Goal: Find specific page/section: Find specific page/section

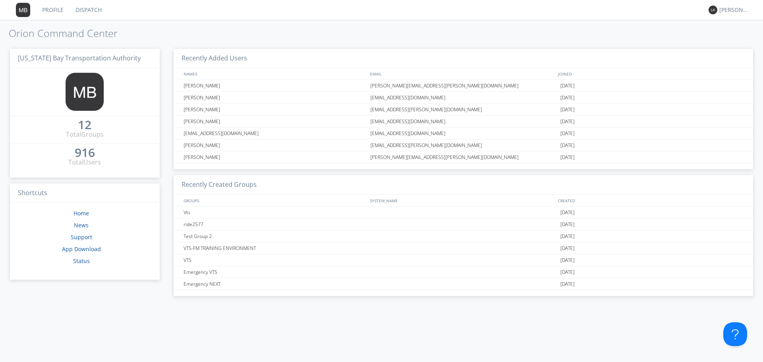
click at [80, 8] on link "Dispatch" at bounding box center [89, 10] width 38 height 20
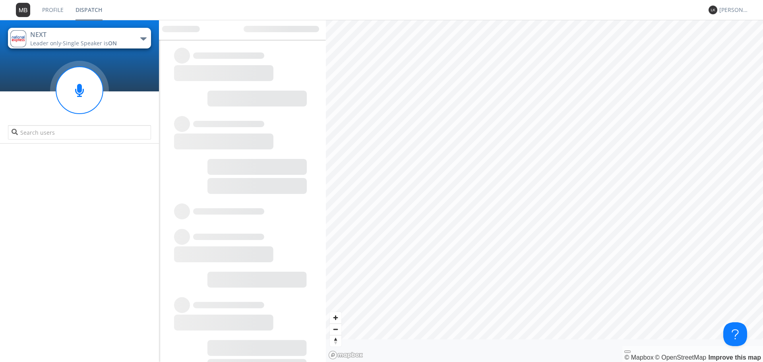
click at [52, 10] on link "Profile" at bounding box center [52, 10] width 33 height 20
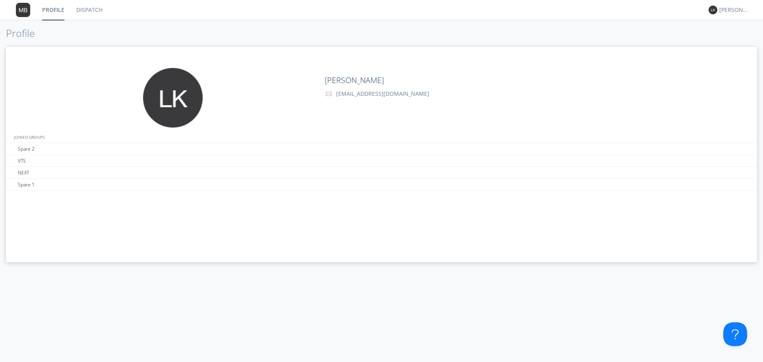
click at [20, 8] on img at bounding box center [23, 10] width 14 height 14
click at [93, 9] on link "Dispatch" at bounding box center [89, 10] width 38 height 20
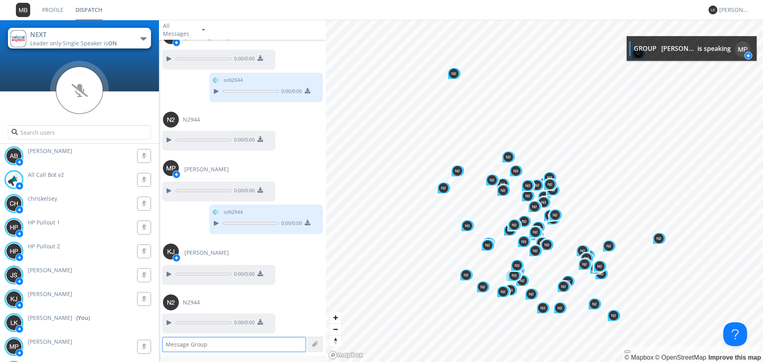
scroll to position [750, 0]
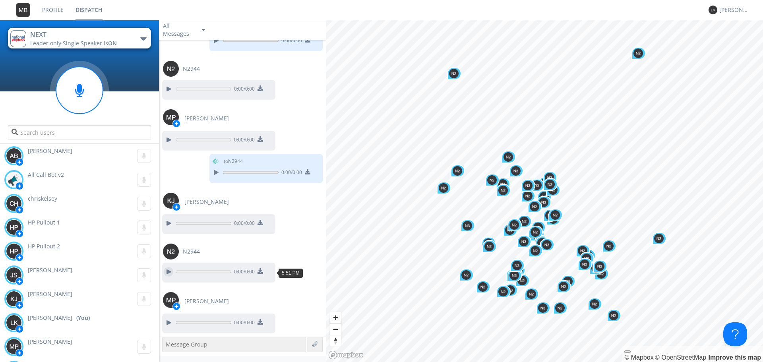
click at [169, 272] on div at bounding box center [169, 272] width 10 height 10
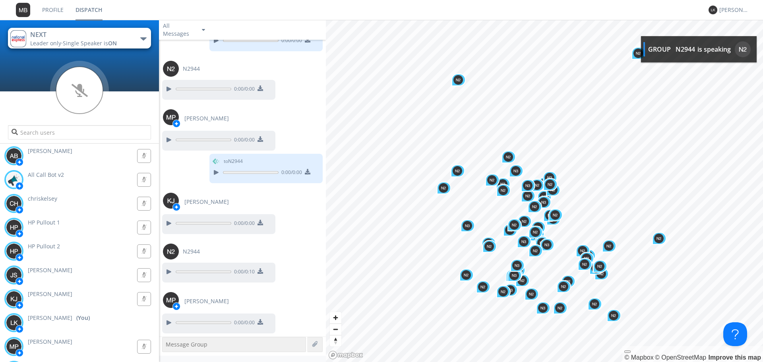
scroll to position [798, 0]
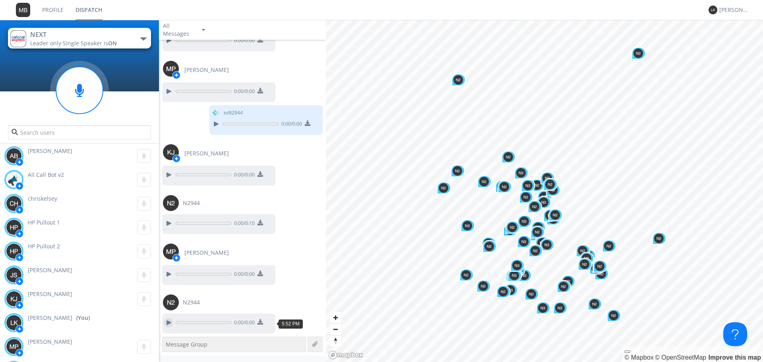
click at [167, 321] on div at bounding box center [169, 323] width 10 height 10
click at [169, 273] on div at bounding box center [169, 274] width 10 height 10
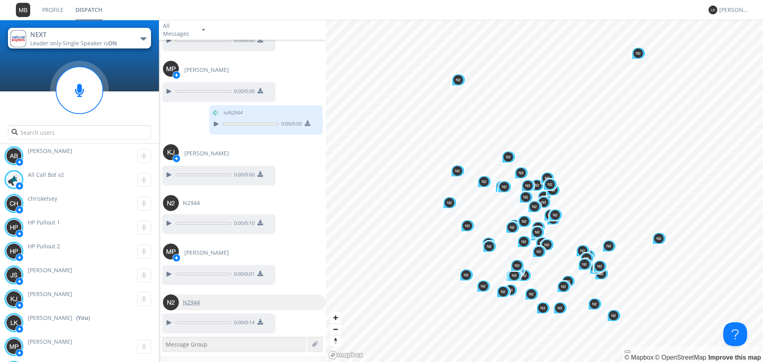
click at [184, 302] on span "N2944" at bounding box center [191, 302] width 17 height 8
type input "N2944"
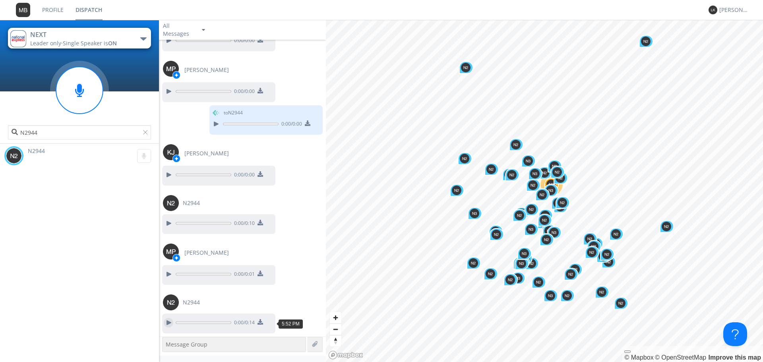
click at [172, 322] on div at bounding box center [169, 323] width 10 height 10
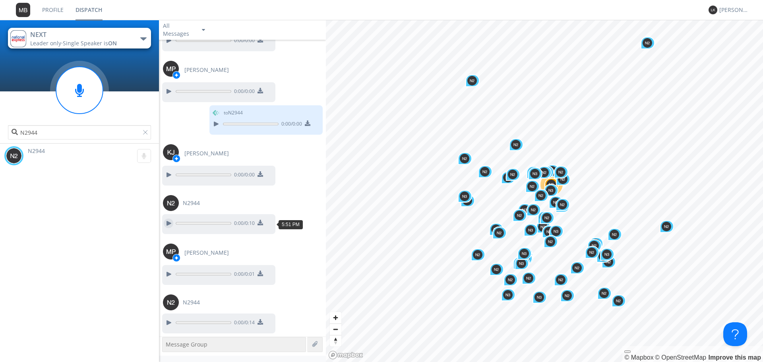
click at [168, 223] on div at bounding box center [169, 224] width 10 height 10
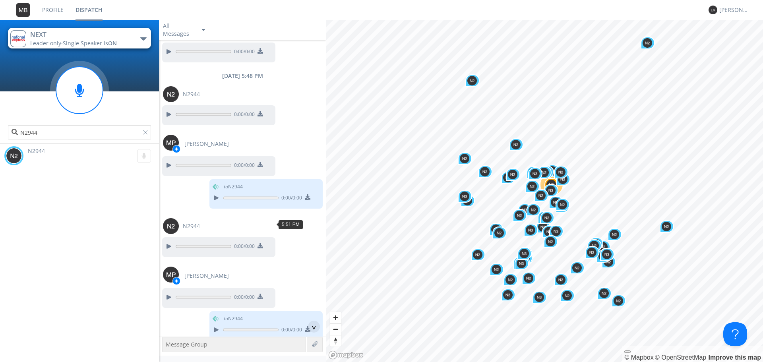
scroll to position [544, 0]
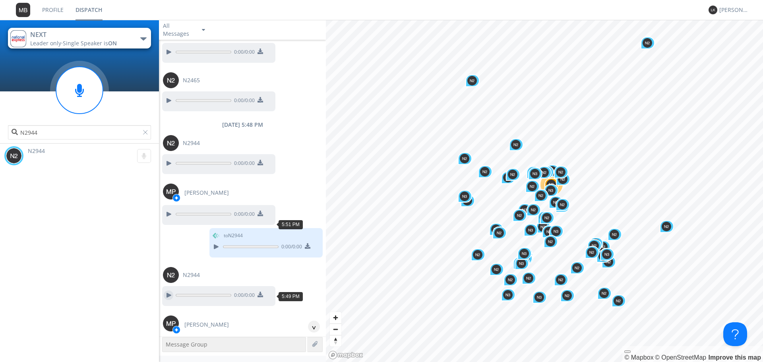
click at [172, 294] on div at bounding box center [169, 295] width 10 height 10
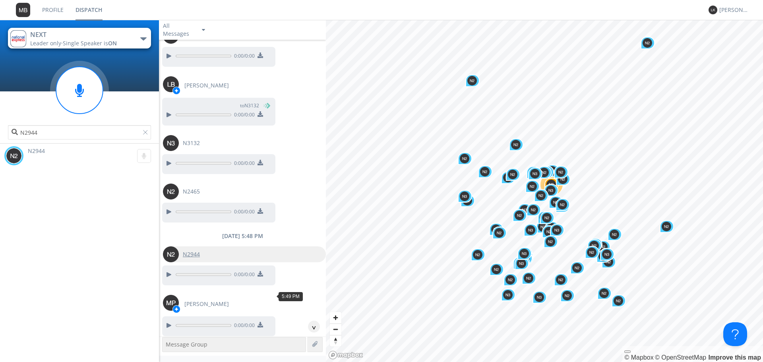
scroll to position [427, 0]
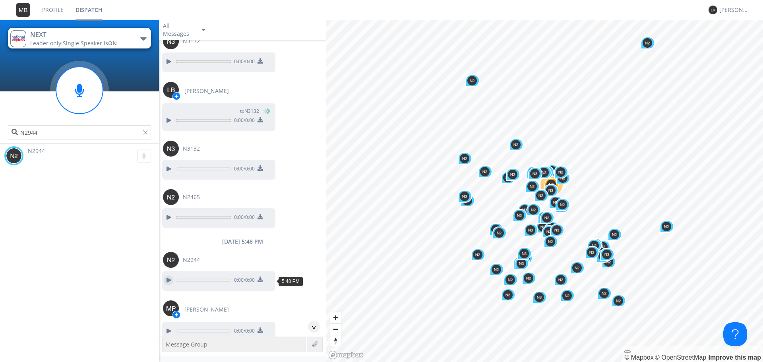
click at [166, 281] on div at bounding box center [169, 280] width 10 height 10
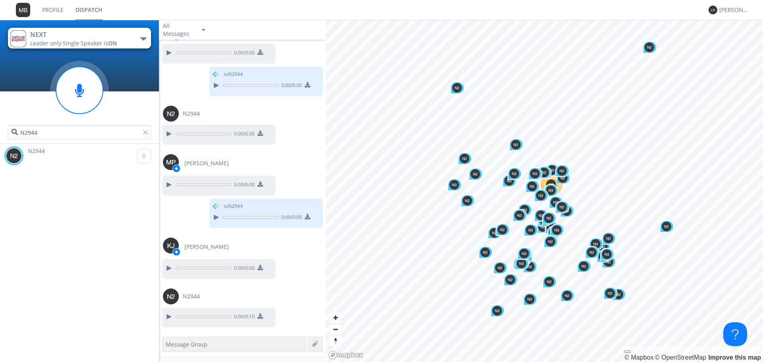
scroll to position [798, 0]
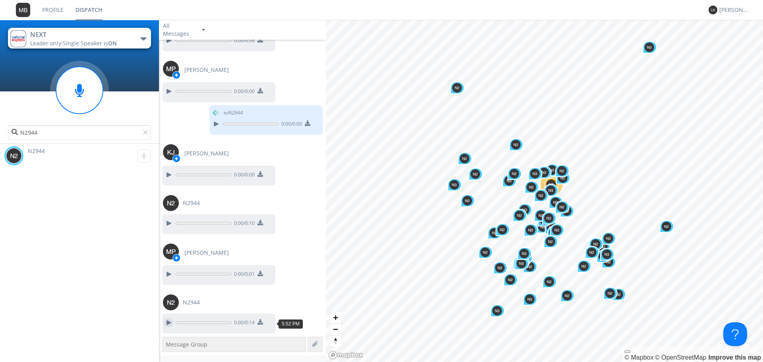
click at [169, 323] on div at bounding box center [169, 323] width 10 height 10
click at [144, 133] on div at bounding box center [147, 134] width 8 height 8
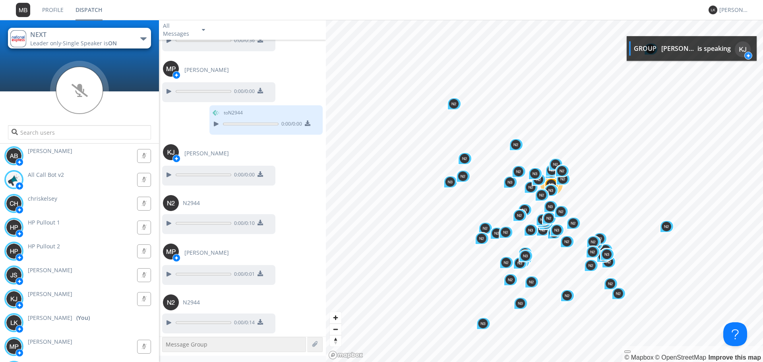
scroll to position [863, 0]
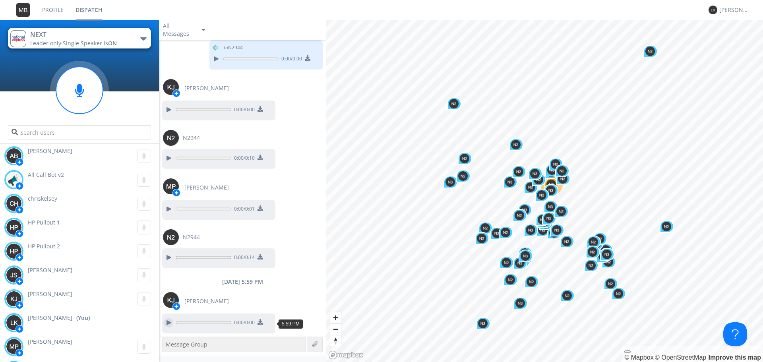
click at [170, 324] on div at bounding box center [169, 323] width 10 height 10
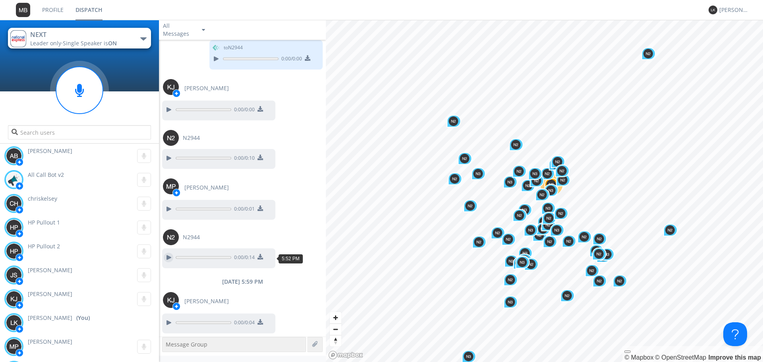
click at [172, 254] on div at bounding box center [169, 258] width 10 height 10
click at [169, 161] on div at bounding box center [169, 158] width 10 height 10
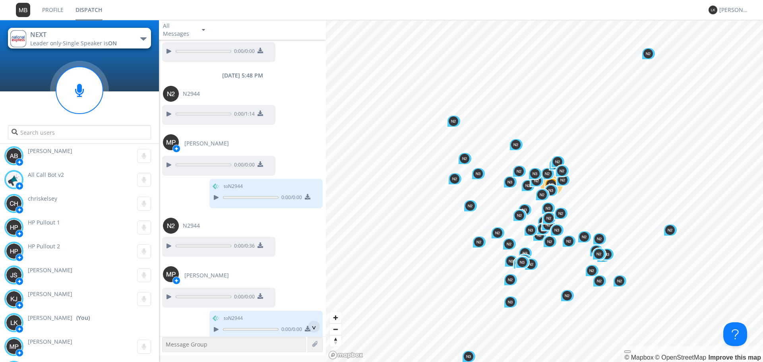
scroll to position [588, 0]
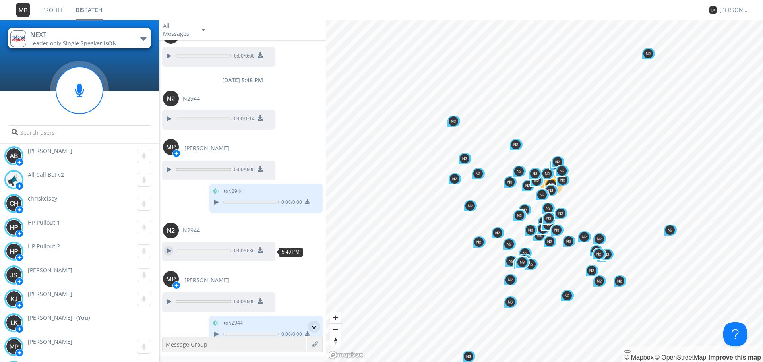
click at [165, 252] on div at bounding box center [169, 251] width 10 height 10
click at [172, 118] on div at bounding box center [169, 119] width 10 height 10
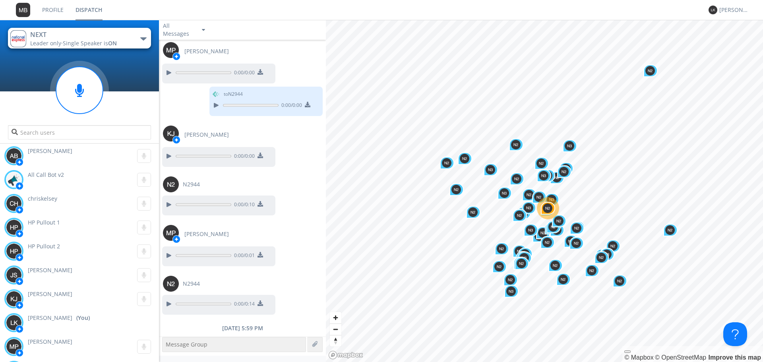
scroll to position [863, 0]
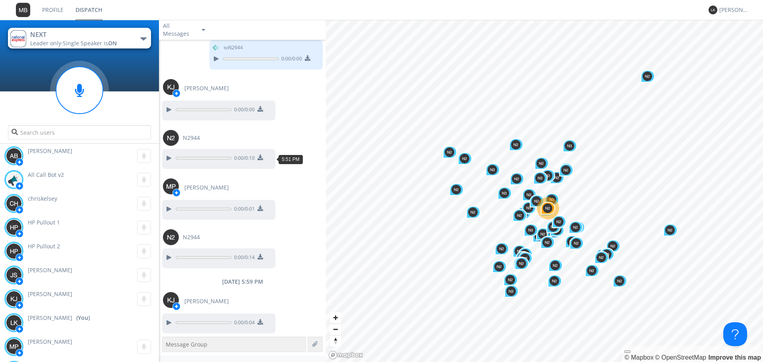
click at [173, 156] on button at bounding box center [168, 158] width 14 height 10
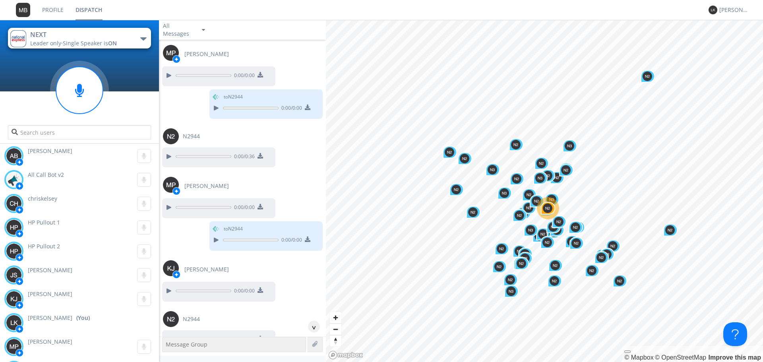
scroll to position [668, 0]
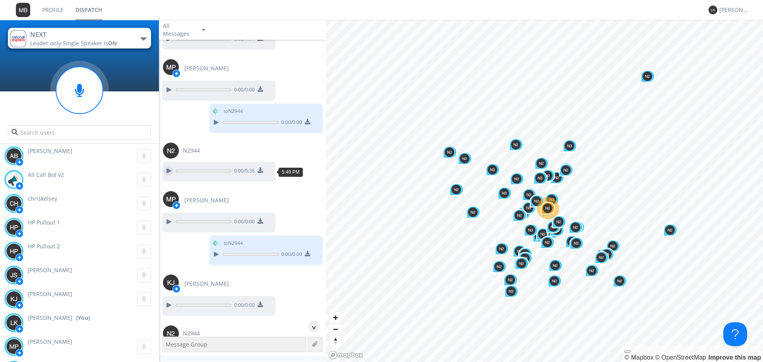
click at [168, 173] on div at bounding box center [169, 171] width 10 height 10
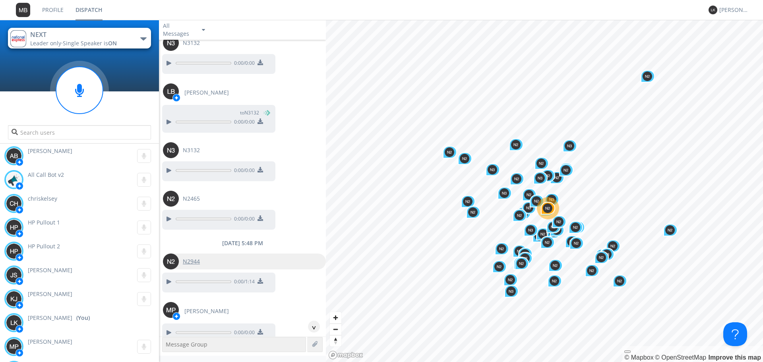
scroll to position [427, 0]
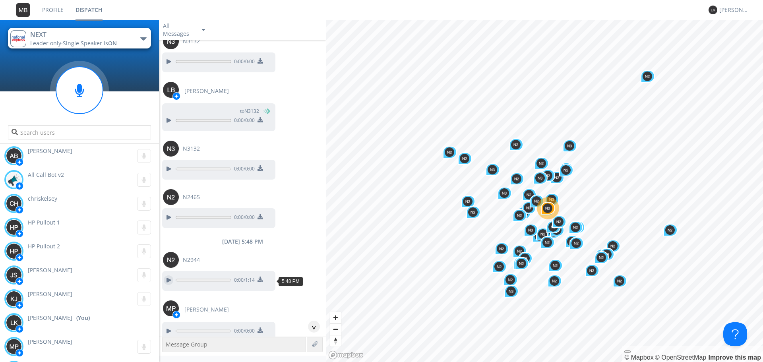
click at [170, 282] on div at bounding box center [169, 280] width 10 height 10
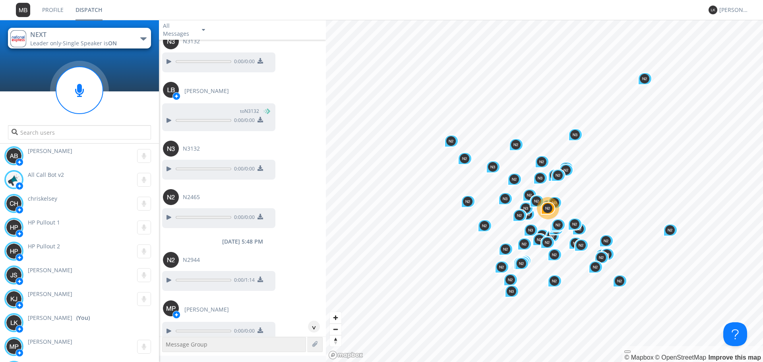
scroll to position [926, 0]
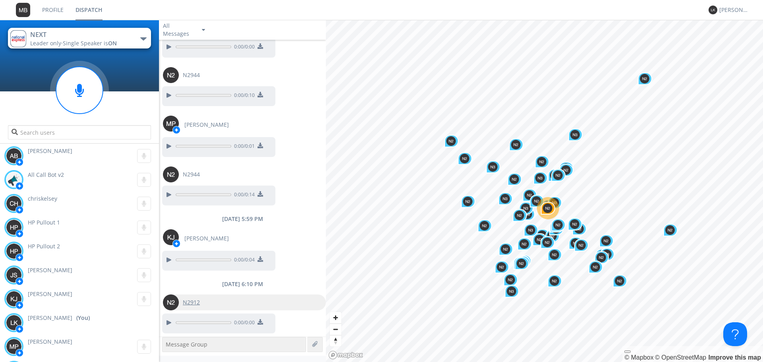
click at [199, 304] on span "N2912" at bounding box center [191, 302] width 17 height 8
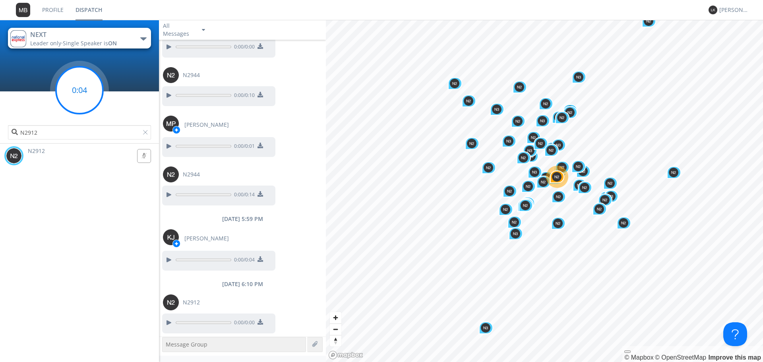
click at [83, 94] on circle at bounding box center [79, 90] width 47 height 47
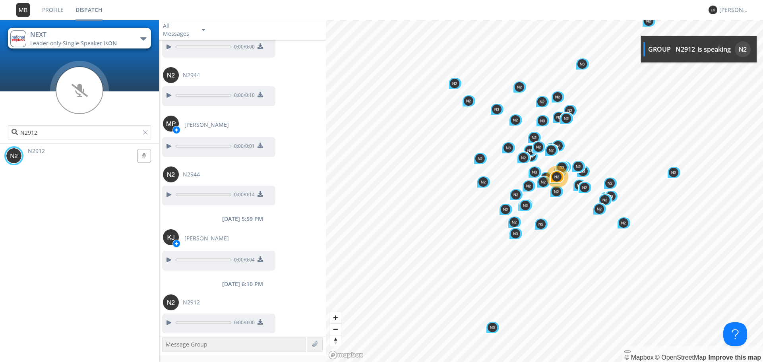
scroll to position [998, 0]
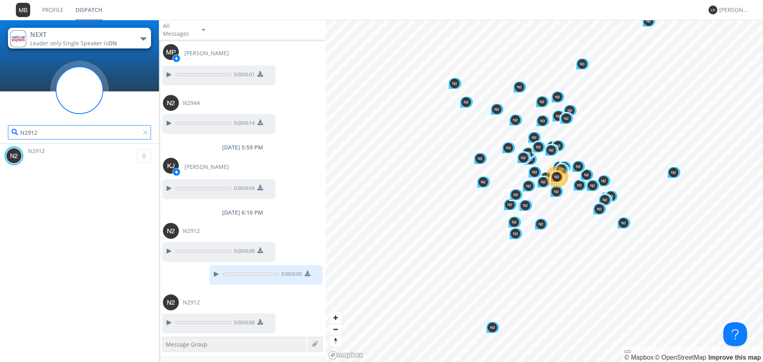
click at [75, 131] on input "N2912" at bounding box center [79, 132] width 143 height 14
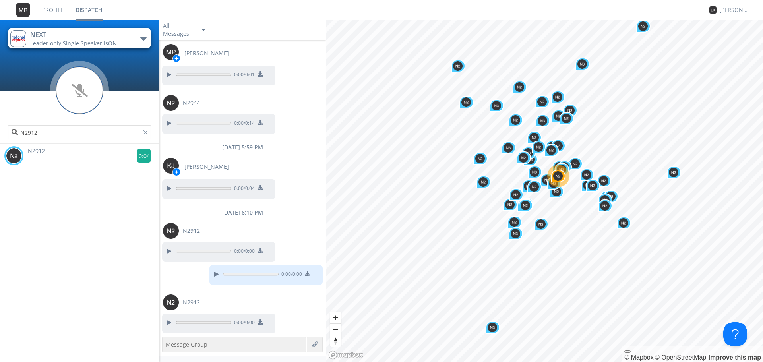
scroll to position [1030, 0]
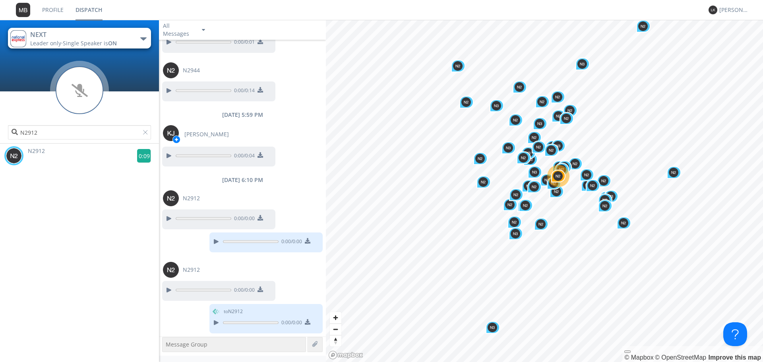
click at [139, 155] on g at bounding box center [144, 156] width 14 height 14
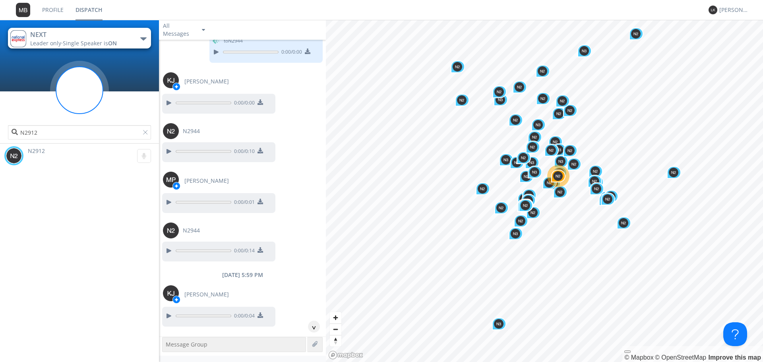
scroll to position [843, 0]
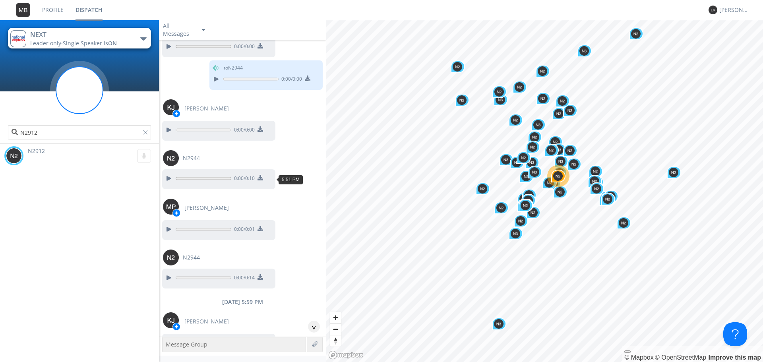
click at [174, 174] on button at bounding box center [168, 178] width 14 height 10
click at [193, 159] on span "N2944" at bounding box center [191, 158] width 17 height 8
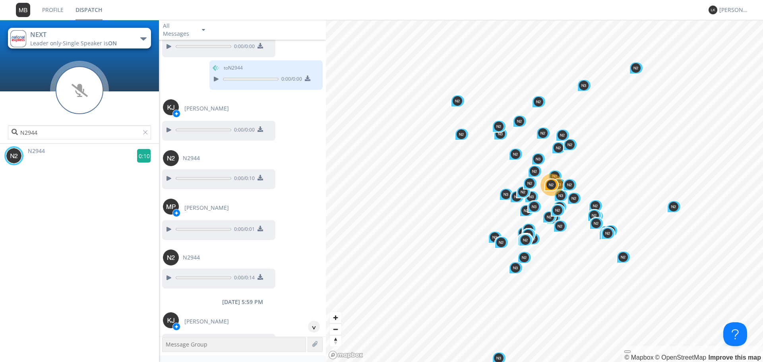
click at [141, 154] on g at bounding box center [144, 156] width 14 height 14
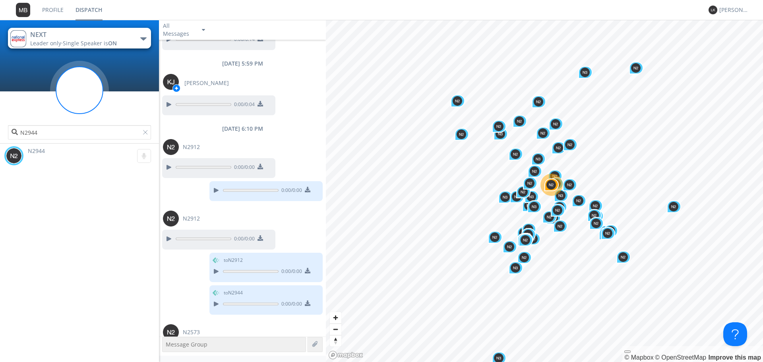
scroll to position [1111, 0]
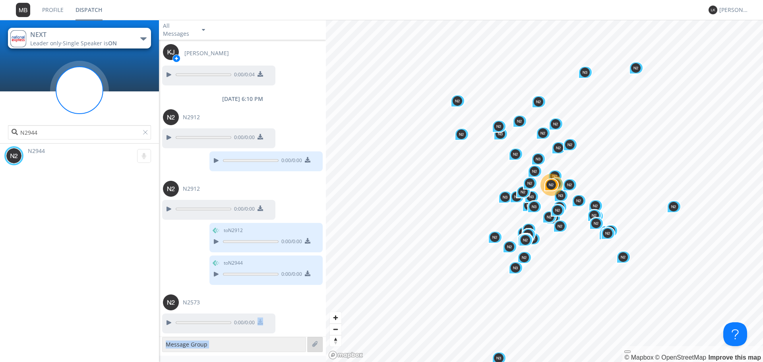
click at [328, 345] on div "NEXT Leader only · Single Speaker is ON NEXT Spare 1 Spare 2 VTS N2944 N2944 0:…" at bounding box center [381, 191] width 763 height 342
click at [190, 301] on span "N2573" at bounding box center [191, 302] width 17 height 8
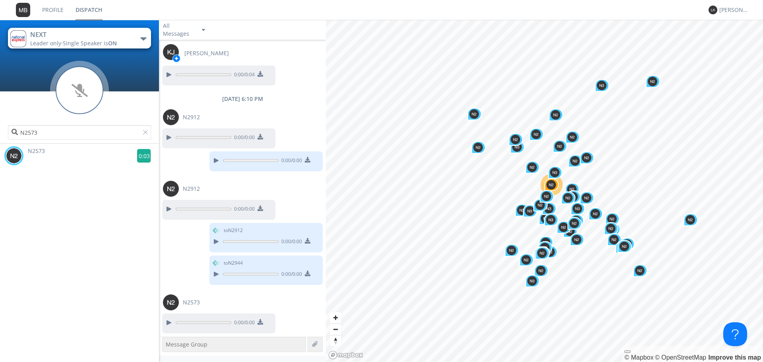
click at [142, 154] on g at bounding box center [144, 156] width 14 height 14
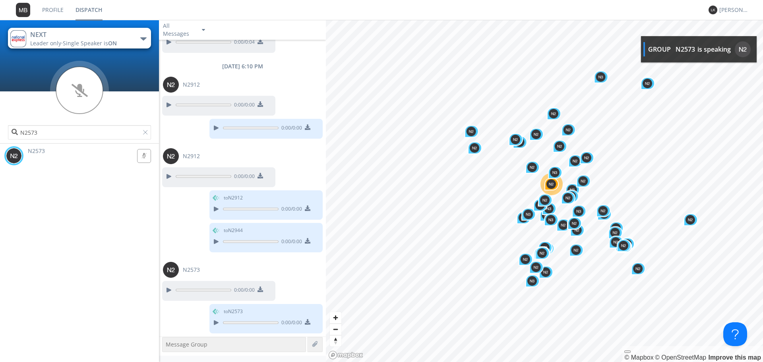
scroll to position [1192, 0]
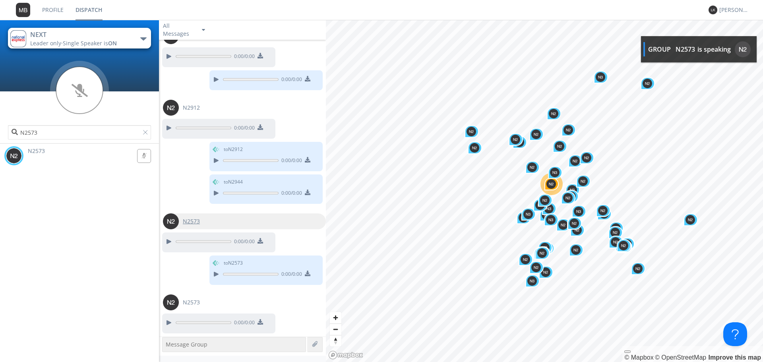
click at [194, 221] on span "N2573" at bounding box center [191, 221] width 17 height 8
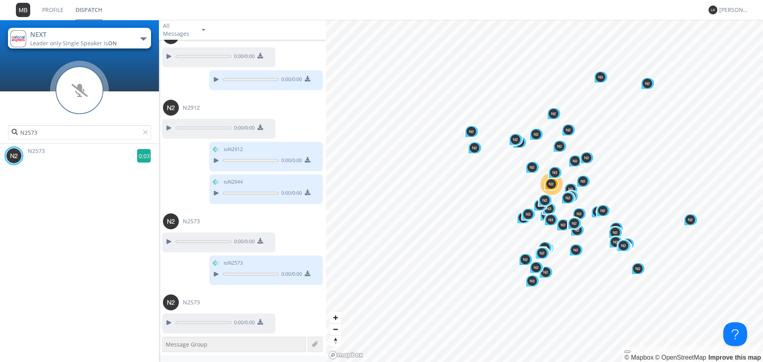
click at [137, 154] on g at bounding box center [144, 156] width 14 height 14
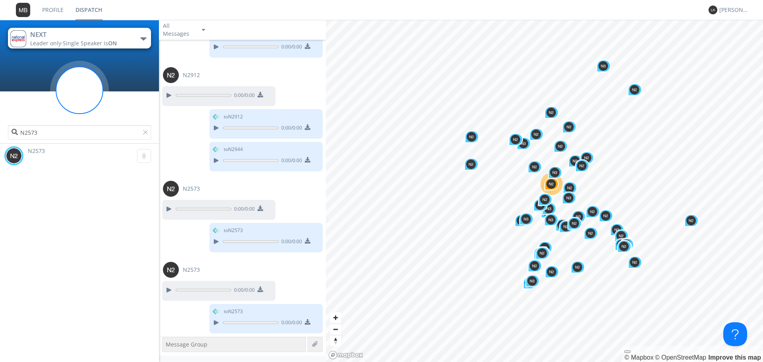
scroll to position [1273, 0]
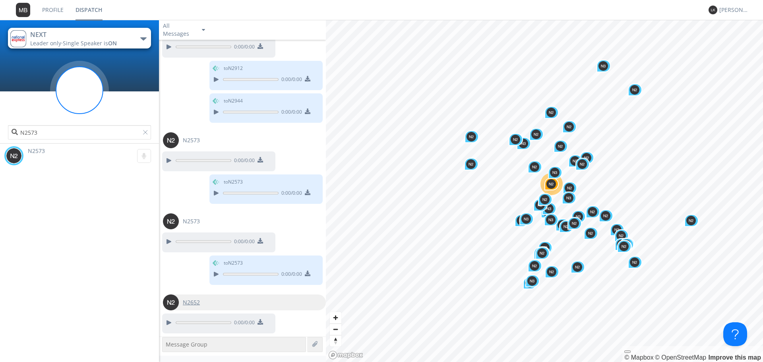
click at [193, 303] on span "N2652" at bounding box center [191, 302] width 17 height 8
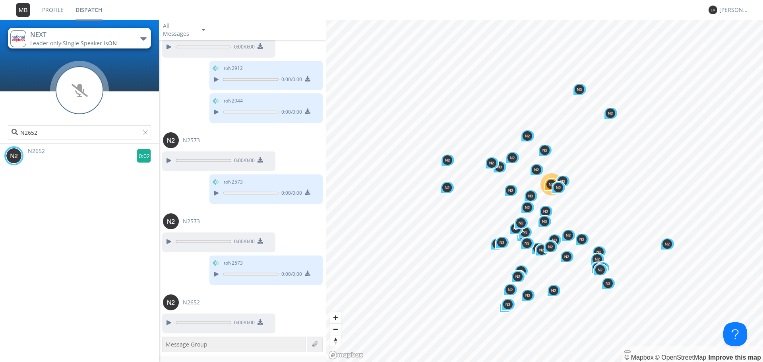
click at [138, 155] on g at bounding box center [144, 156] width 14 height 14
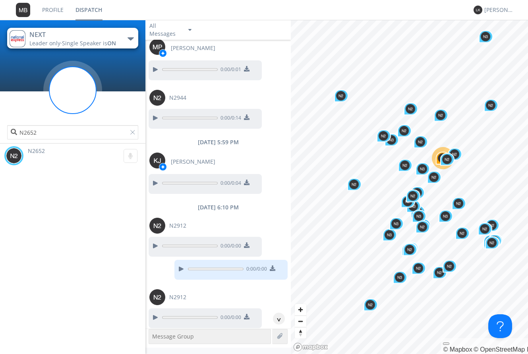
scroll to position [948, 0]
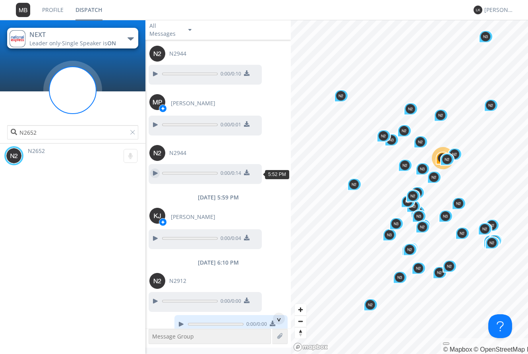
click at [158, 172] on div at bounding box center [155, 173] width 10 height 10
click at [154, 76] on div at bounding box center [155, 74] width 10 height 10
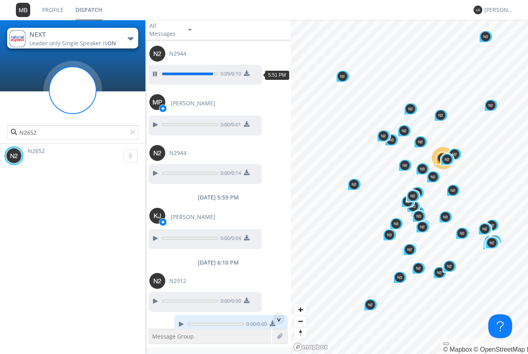
scroll to position [773, 0]
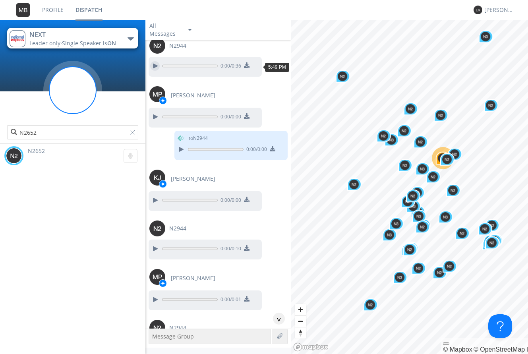
click at [156, 63] on div at bounding box center [155, 66] width 10 height 10
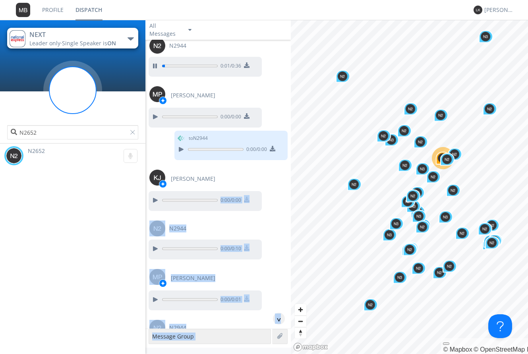
click at [292, 168] on div "NEXT Leader only · Single Speaker is ON NEXT Spare 1 Spare 2 VTS N2652 N2652 5:…" at bounding box center [264, 187] width 528 height 334
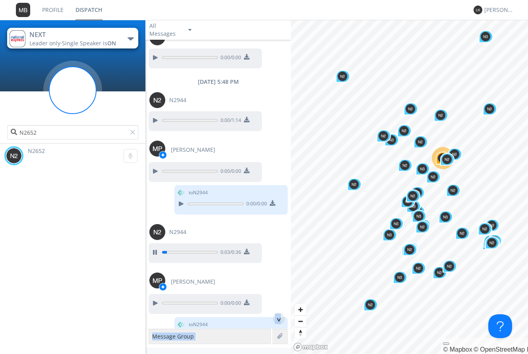
scroll to position [538, 0]
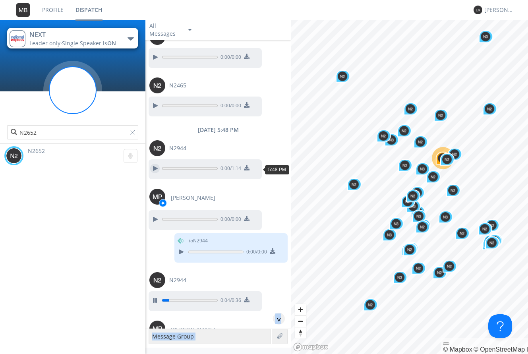
click at [159, 164] on div at bounding box center [155, 169] width 10 height 10
click at [157, 169] on div at bounding box center [155, 169] width 10 height 10
click at [157, 168] on div at bounding box center [155, 169] width 10 height 10
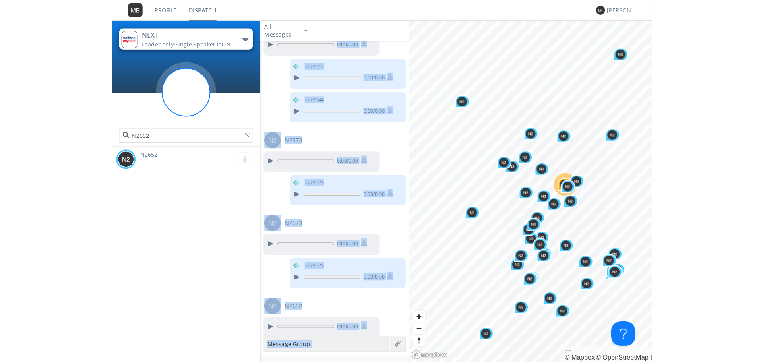
scroll to position [1373, 0]
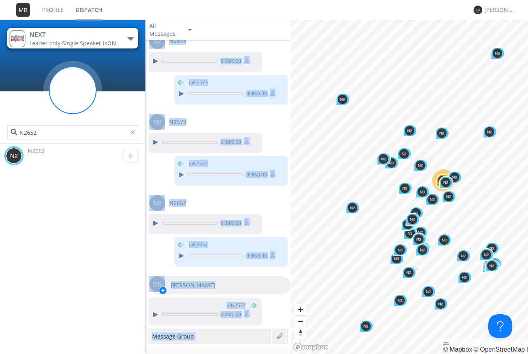
click at [282, 285] on div "[PERSON_NAME]" at bounding box center [219, 285] width 141 height 18
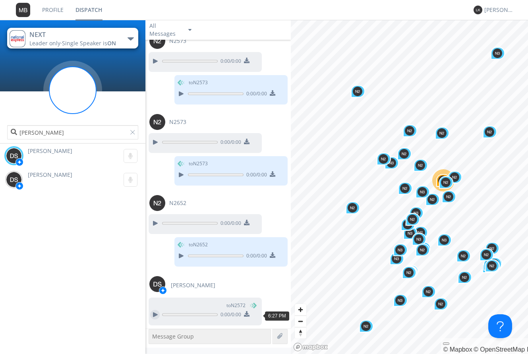
click at [155, 315] on div at bounding box center [155, 315] width 10 height 10
click at [153, 138] on div at bounding box center [155, 142] width 10 height 10
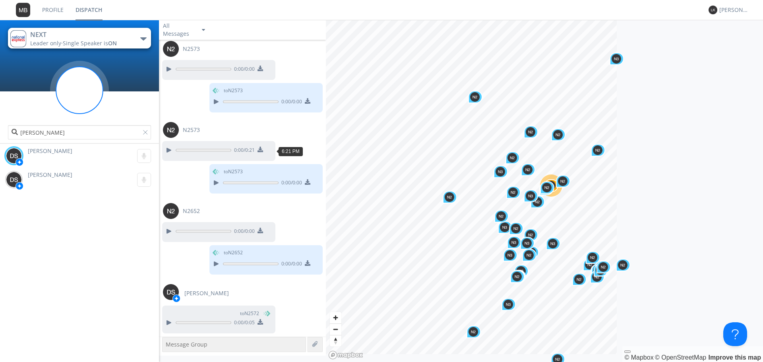
scroll to position [1365, 0]
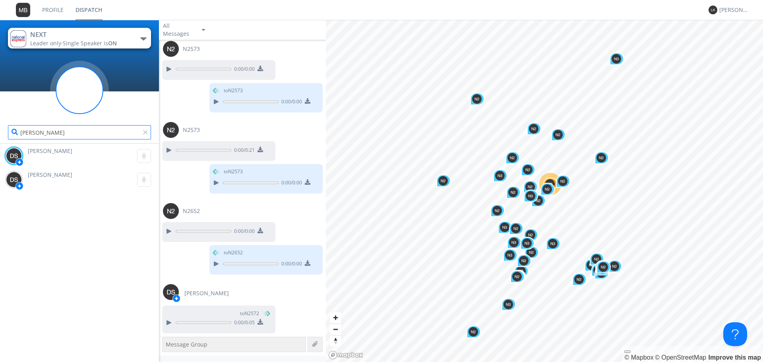
click at [65, 133] on input "[PERSON_NAME]" at bounding box center [79, 132] width 143 height 14
drag, startPoint x: 65, startPoint y: 133, endPoint x: 0, endPoint y: 128, distance: 65.3
click at [0, 128] on div "[PERSON_NAME]" at bounding box center [79, 110] width 159 height 66
type input "3009"
